Goal: Task Accomplishment & Management: Manage account settings

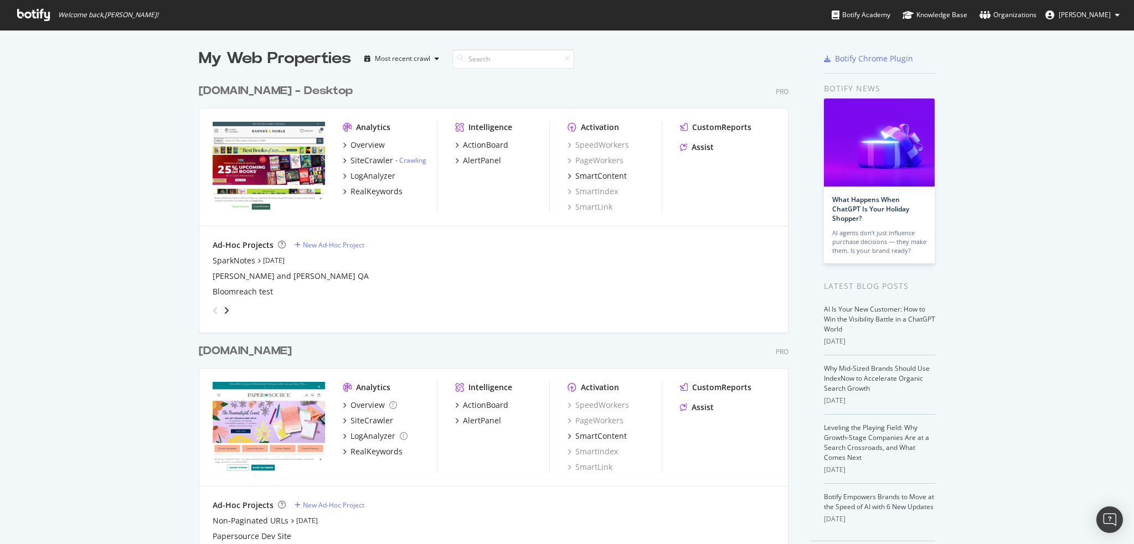
scroll to position [476, 590]
click at [355, 159] on div "SiteCrawler" at bounding box center [371, 160] width 43 height 11
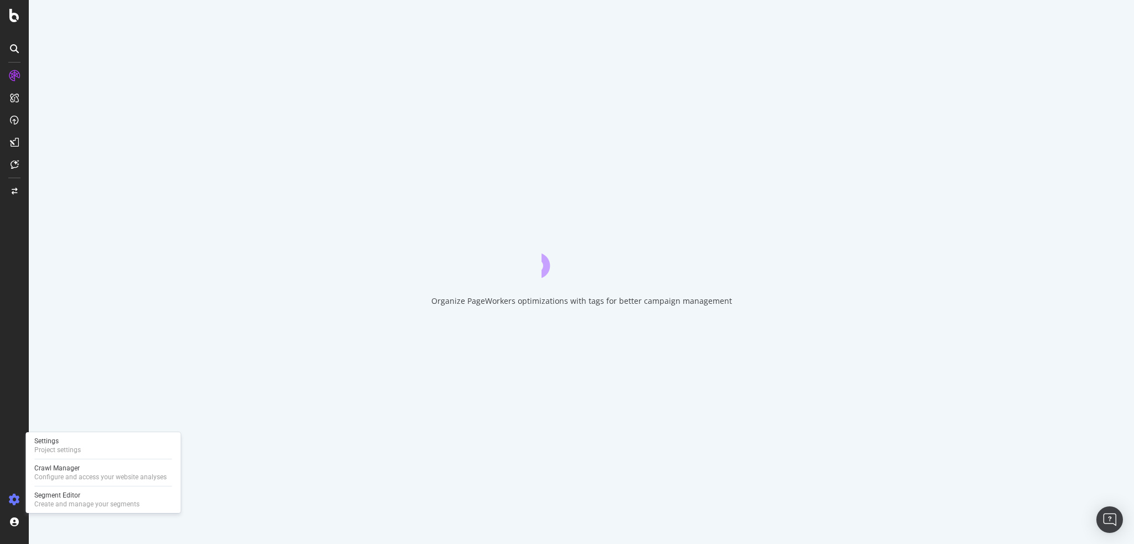
click at [16, 499] on icon at bounding box center [14, 499] width 11 height 11
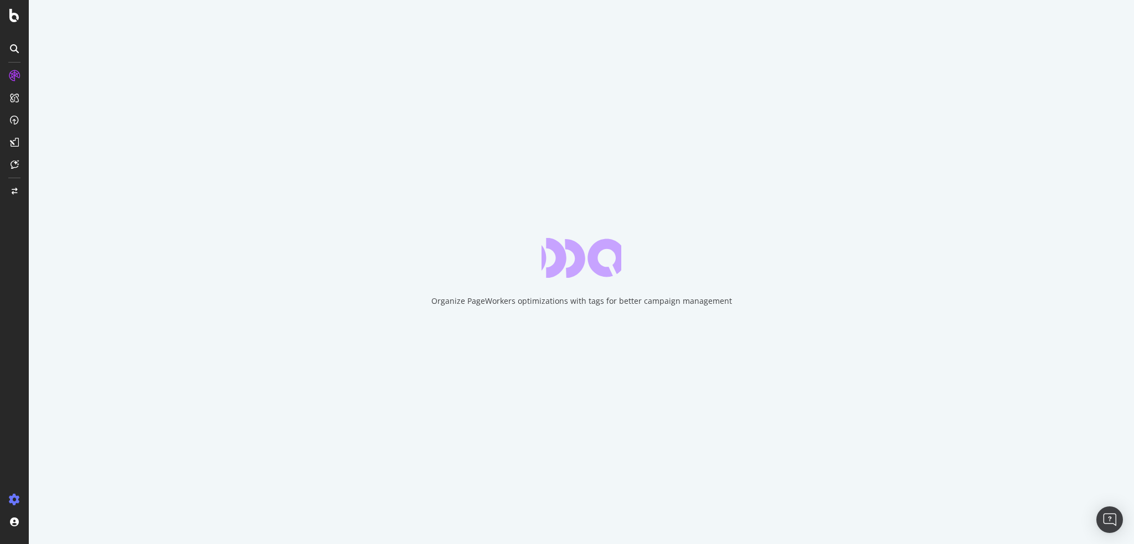
click at [13, 501] on icon at bounding box center [14, 499] width 11 height 11
click at [92, 443] on div "Settings Project settings" at bounding box center [103, 446] width 146 height 20
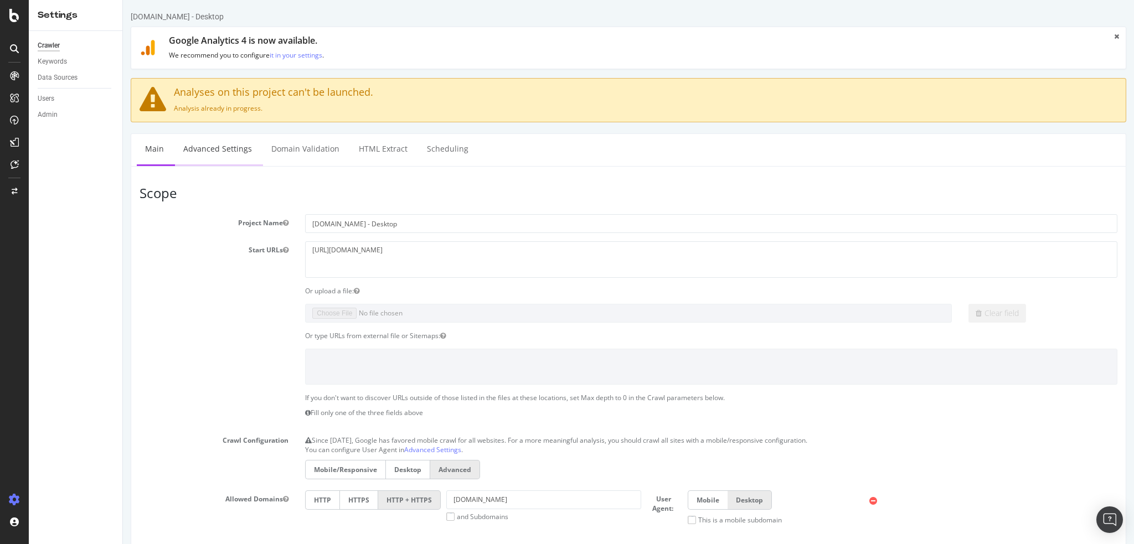
click at [221, 148] on link "Advanced Settings" at bounding box center [217, 149] width 85 height 30
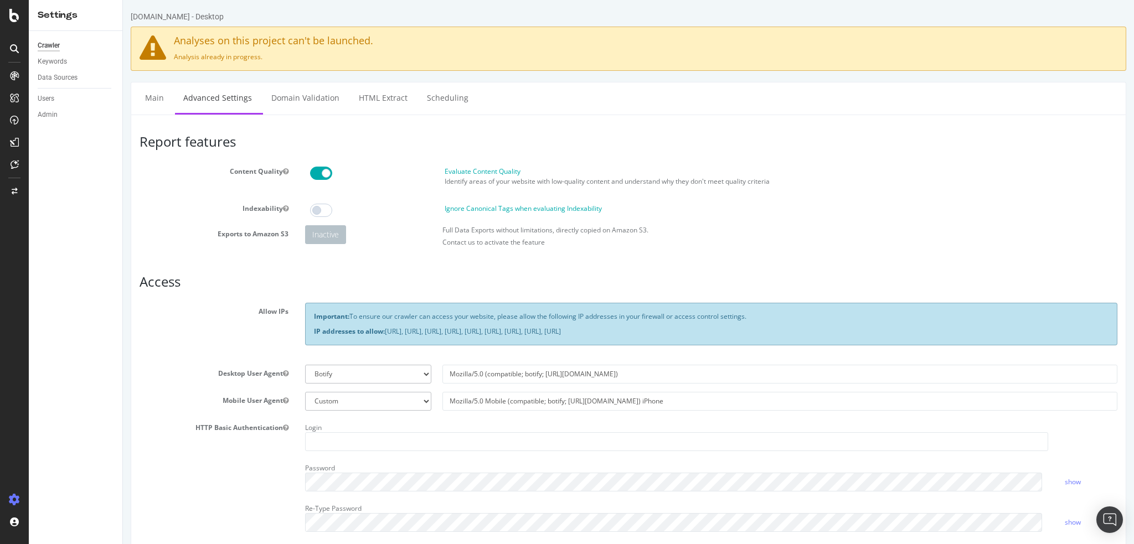
click at [20, 497] on div at bounding box center [14, 500] width 27 height 18
click at [10, 497] on icon at bounding box center [14, 499] width 11 height 11
click at [17, 499] on icon at bounding box center [14, 499] width 11 height 11
click at [60, 442] on div "Settings" at bounding box center [57, 441] width 47 height 9
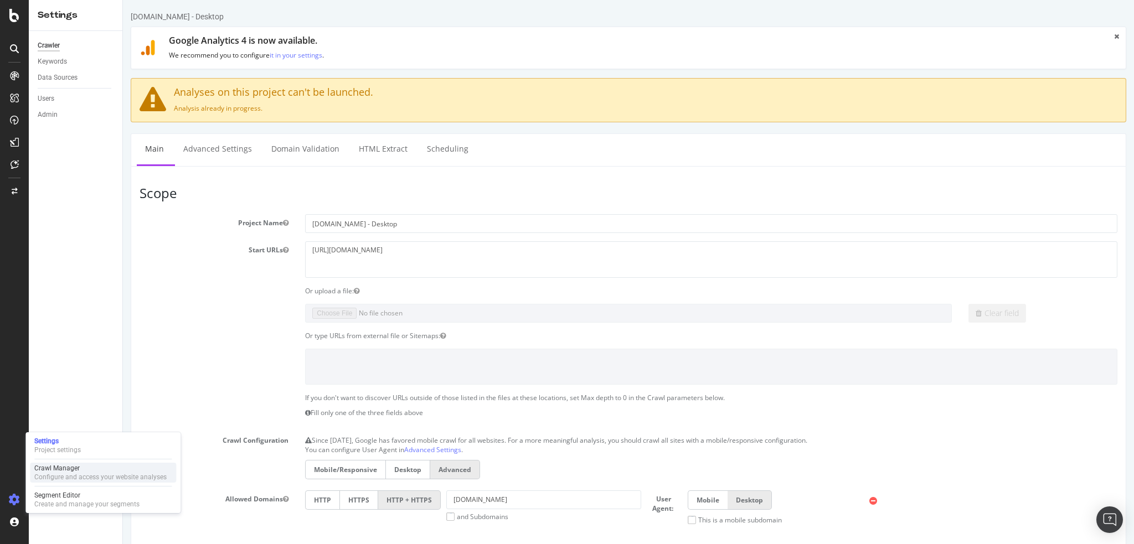
click at [75, 472] on div "Crawl Manager" at bounding box center [100, 468] width 132 height 9
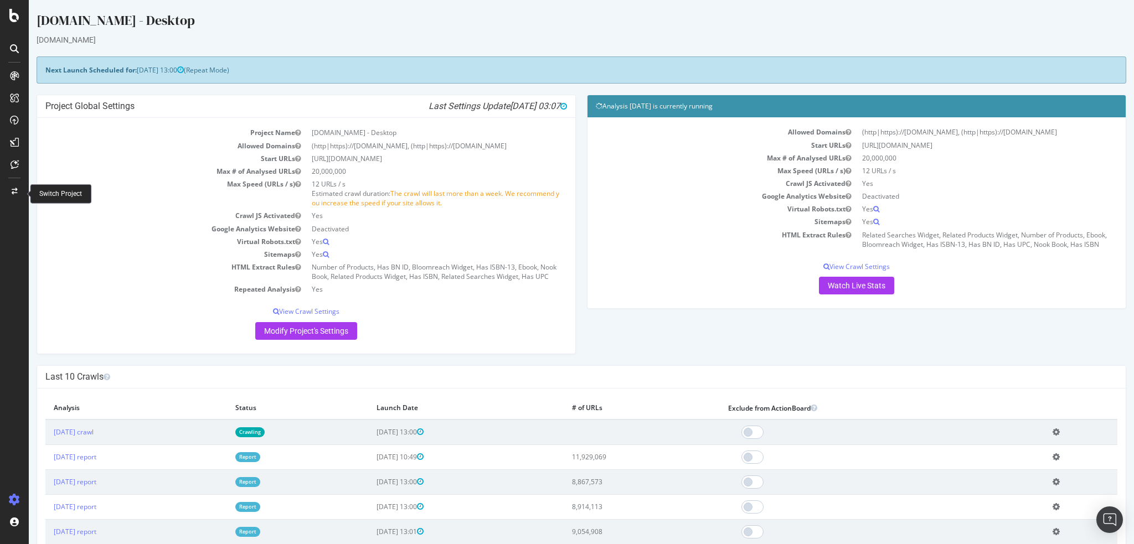
click at [16, 194] on icon at bounding box center [15, 191] width 6 height 7
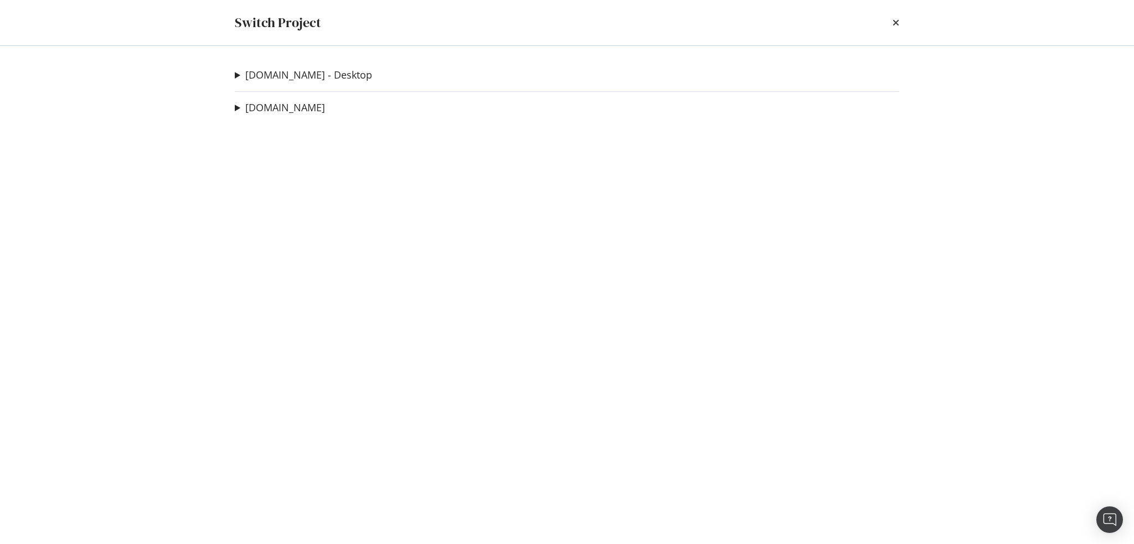
click at [242, 78] on summary "[DOMAIN_NAME] - Desktop" at bounding box center [303, 75] width 137 height 14
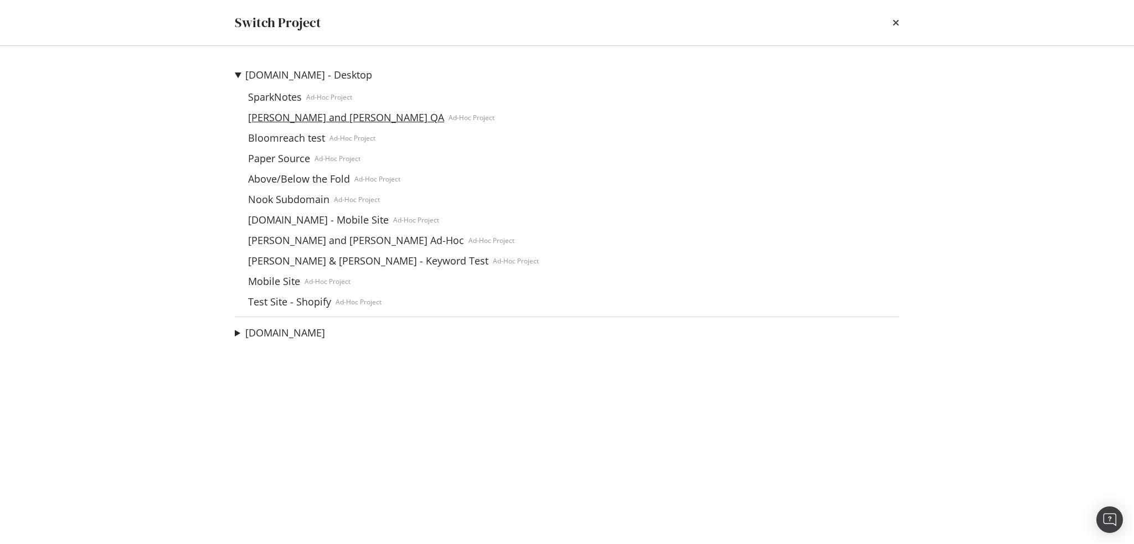
click at [314, 116] on link "[PERSON_NAME] and [PERSON_NAME] QA" at bounding box center [346, 118] width 205 height 12
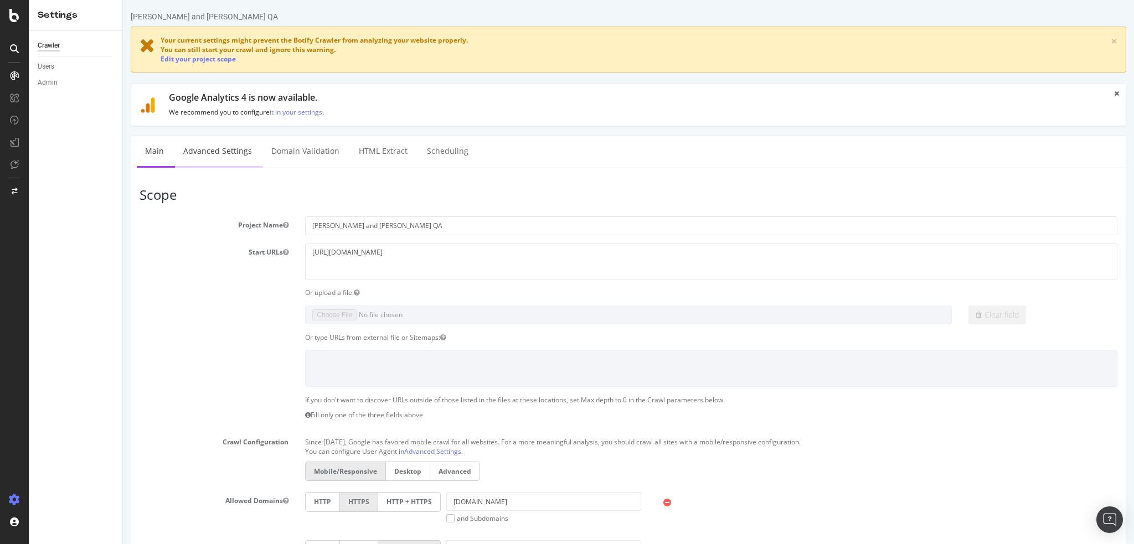
click at [230, 150] on link "Advanced Settings" at bounding box center [217, 151] width 85 height 30
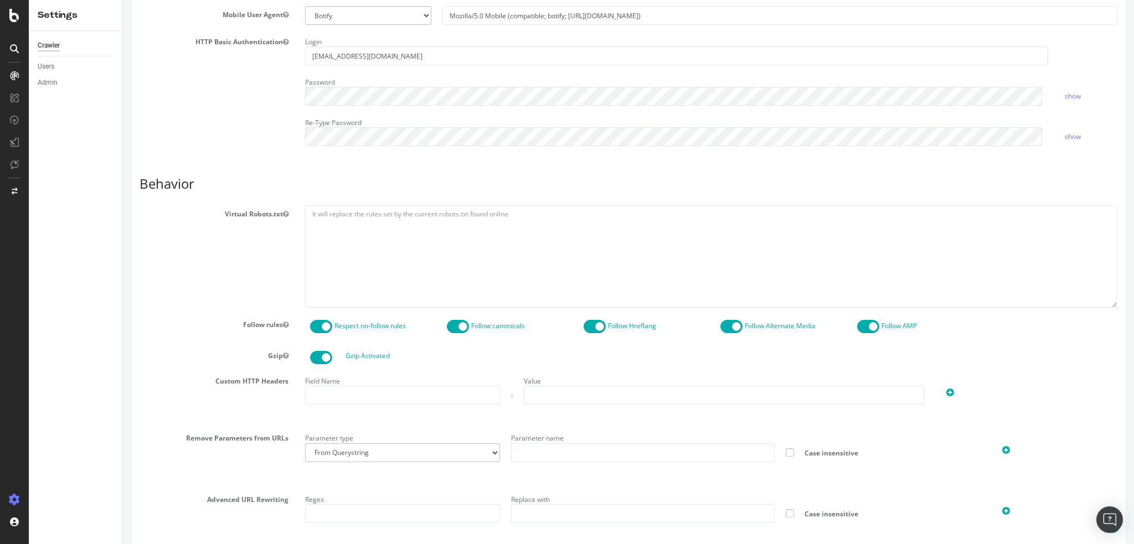
scroll to position [479, 0]
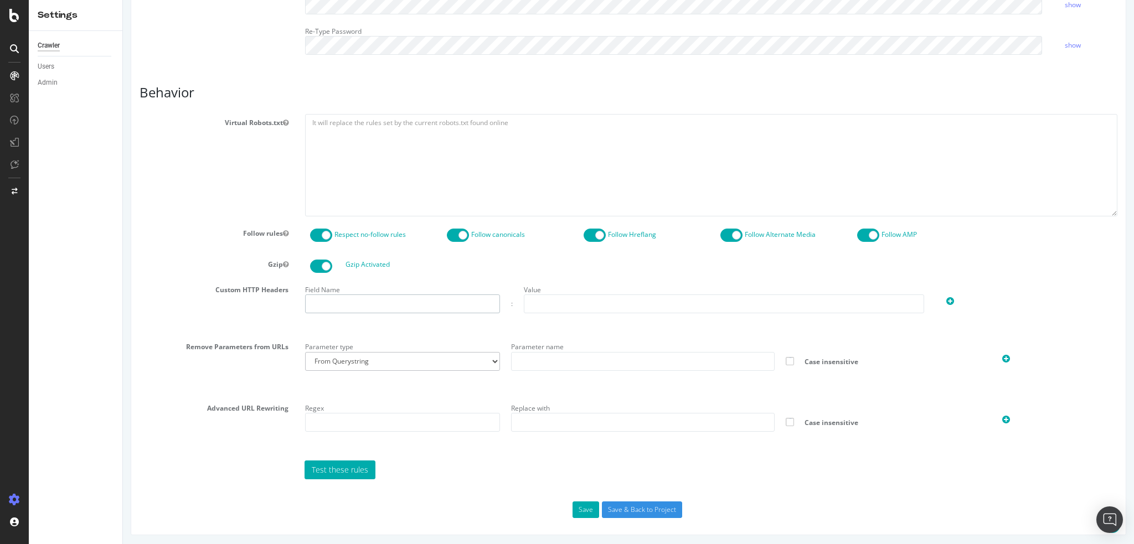
click at [419, 307] on input "text" at bounding box center [402, 304] width 195 height 19
click at [948, 297] on div at bounding box center [998, 299] width 126 height 17
click at [946, 298] on icon at bounding box center [950, 301] width 8 height 9
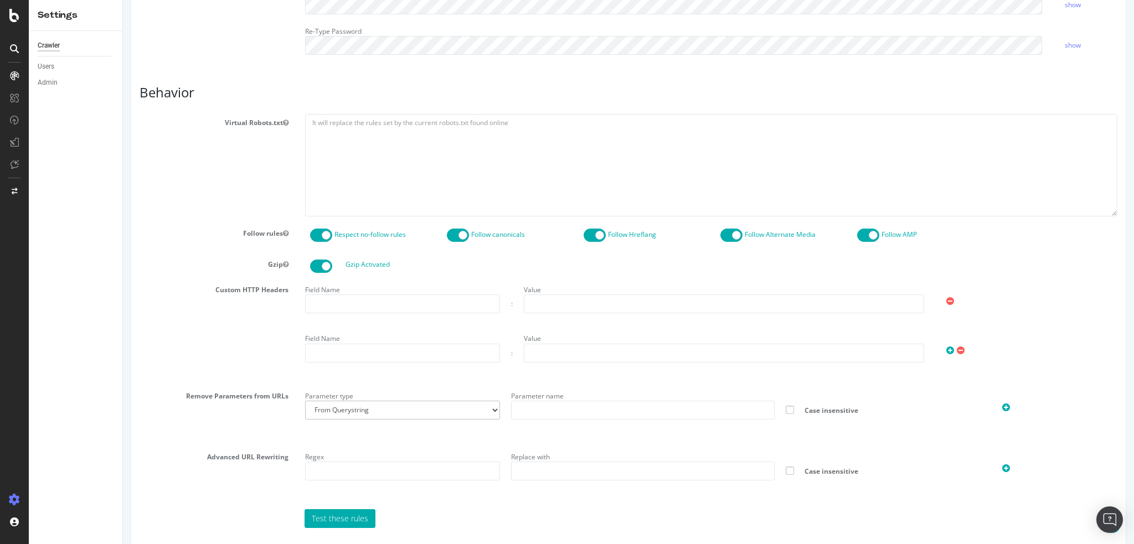
click at [946, 301] on icon at bounding box center [950, 301] width 8 height 9
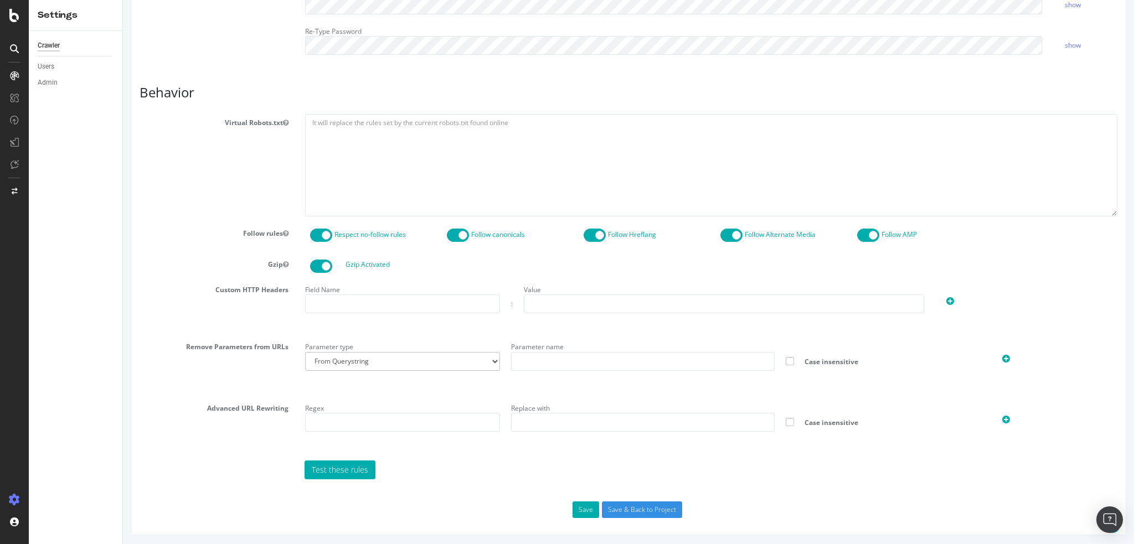
click at [843, 456] on section "Virtual Robots.txt Follow rules Respect no-follow rules Follow canonicals Follo…" at bounding box center [629, 296] width 978 height 365
